Goal: Information Seeking & Learning: Compare options

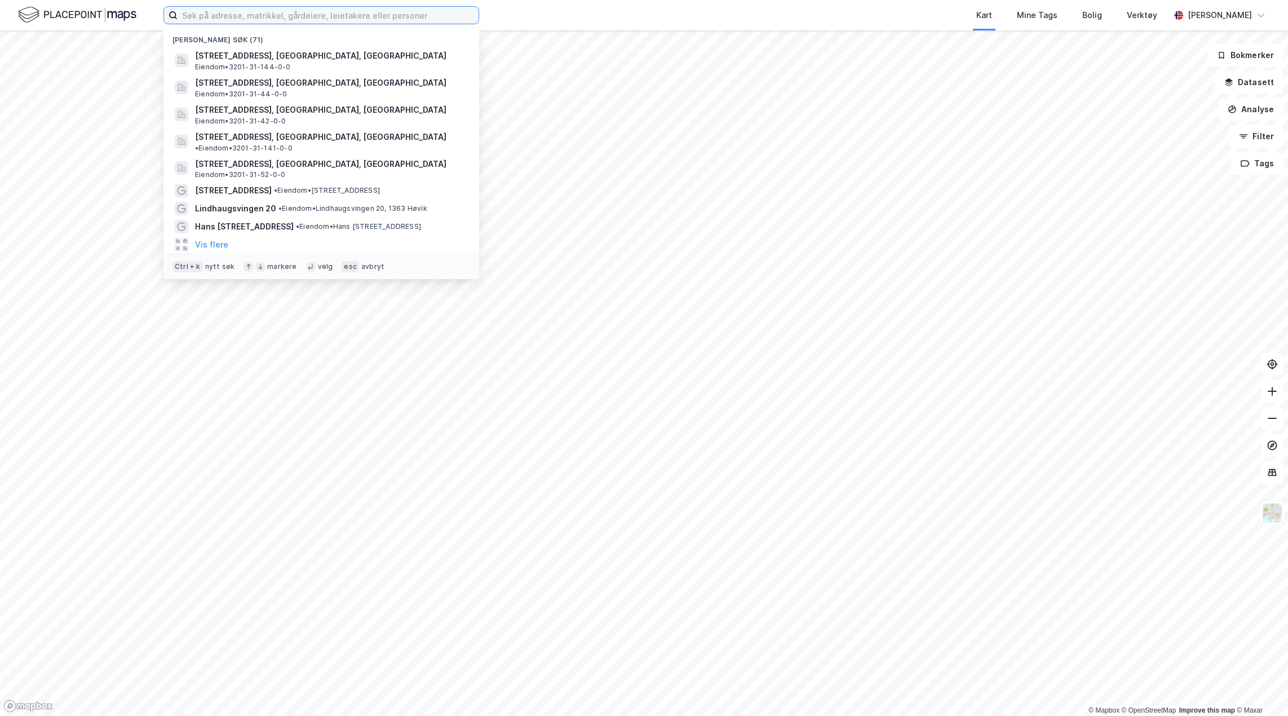
click at [344, 20] on input at bounding box center [328, 15] width 301 height 17
click at [323, 184] on div "[STREET_ADDRESS] • Eiendom • [STREET_ADDRESS]" at bounding box center [331, 191] width 273 height 14
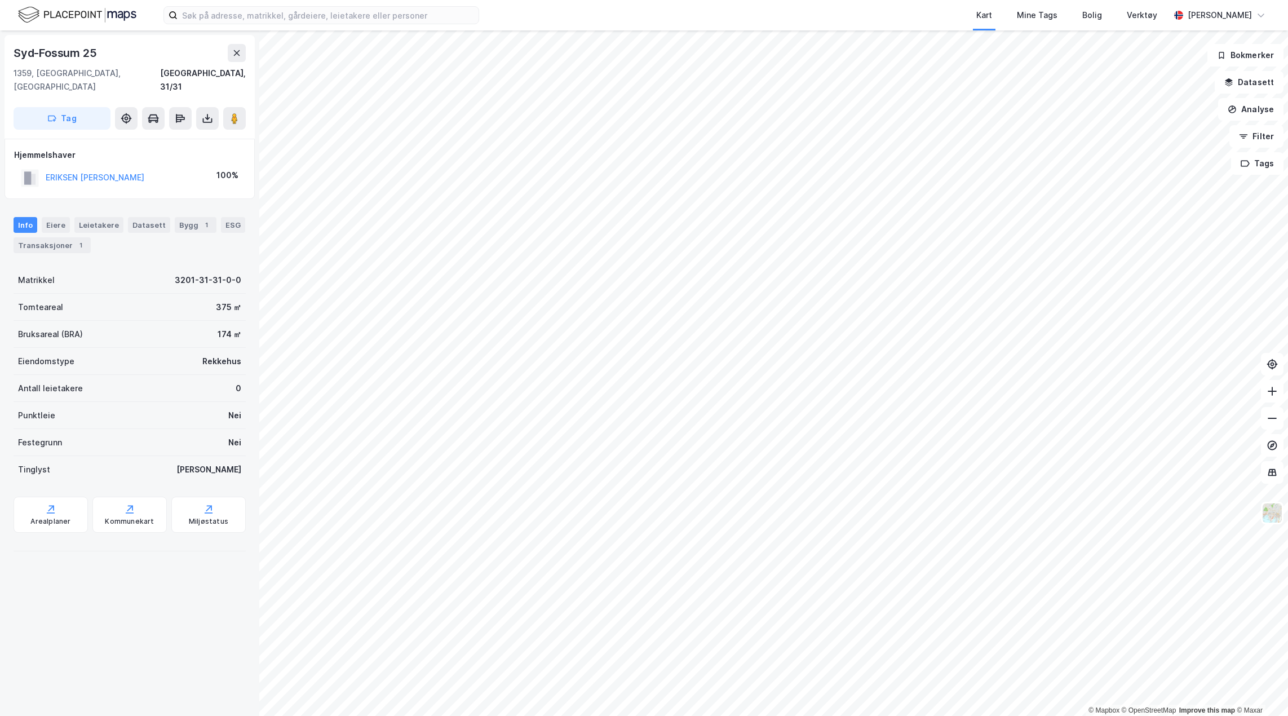
click at [64, 237] on div "Transaksjoner 1" at bounding box center [52, 245] width 77 height 16
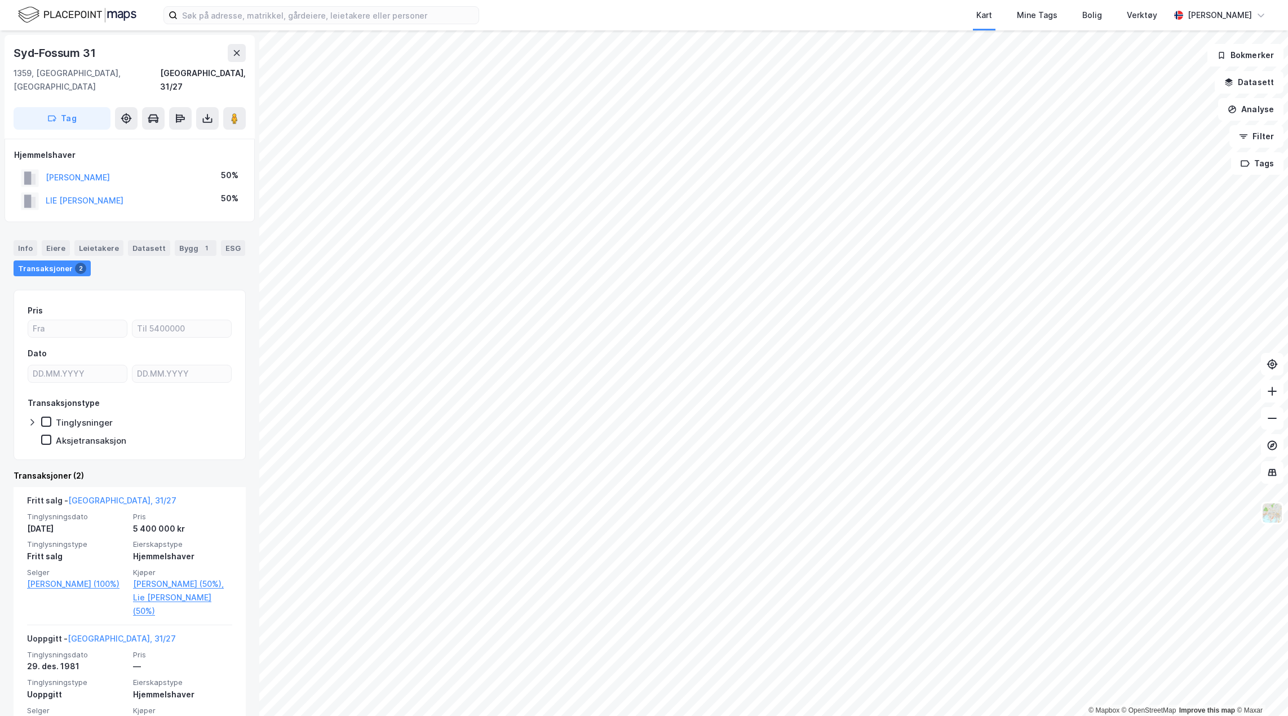
click at [26, 240] on div "Info" at bounding box center [26, 248] width 24 height 16
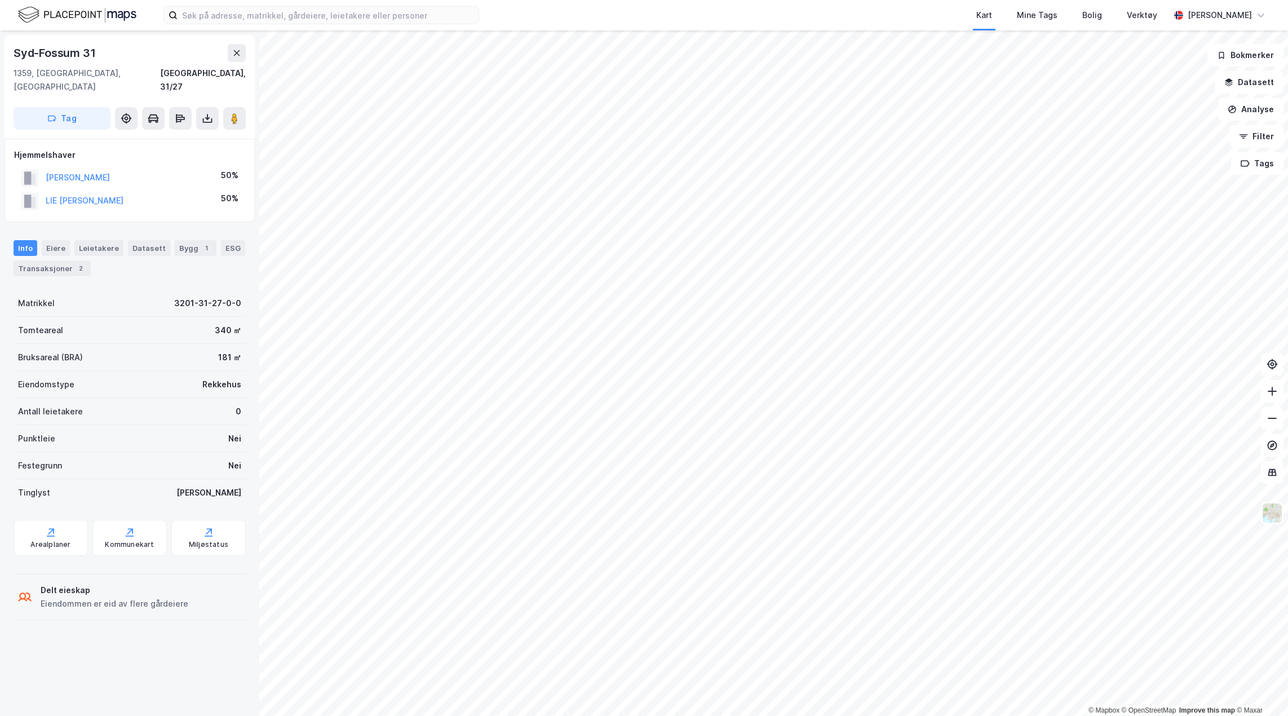
click at [236, 57] on icon at bounding box center [236, 52] width 9 height 9
